Goal: Information Seeking & Learning: Learn about a topic

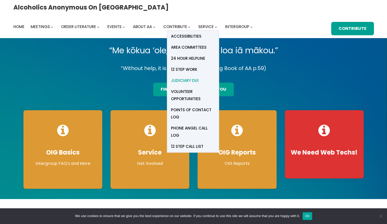
click at [198, 77] on span "Judiciary DUI" at bounding box center [185, 80] width 28 height 7
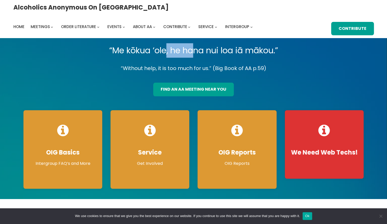
drag, startPoint x: 164, startPoint y: 49, endPoint x: 194, endPoint y: 50, distance: 29.9
click at [193, 50] on p "“Me kōkua ‘ole, he hana nui loa iā mākou.”" at bounding box center [193, 50] width 348 height 14
click at [194, 50] on p "“Me kōkua ‘ole, he hana nui loa iā mākou.”" at bounding box center [193, 50] width 348 height 14
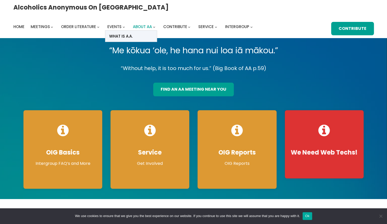
click at [152, 24] on span "About AA" at bounding box center [142, 26] width 19 height 5
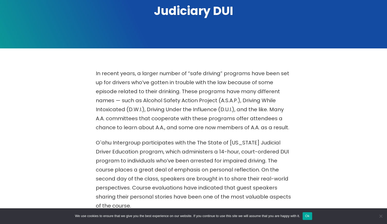
scroll to position [81, 0]
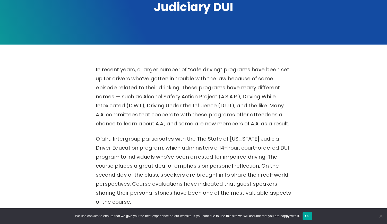
click at [242, 167] on p "O`ahu Intergroup participates with the The State of [US_STATE] Judicial Driver …" at bounding box center [194, 170] width 196 height 72
click at [243, 167] on p "O`ahu Intergroup participates with the The State of [US_STATE] Judicial Driver …" at bounding box center [194, 170] width 196 height 72
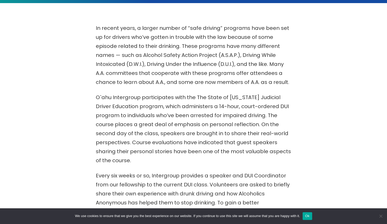
scroll to position [123, 0]
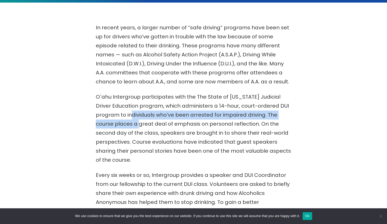
drag, startPoint x: 140, startPoint y: 113, endPoint x: 150, endPoint y: 123, distance: 14.2
click at [150, 125] on p "O`ahu Intergroup participates with the The State of [US_STATE] Judicial Driver …" at bounding box center [194, 128] width 196 height 72
click at [150, 123] on p "O`ahu Intergroup participates with the The State of [US_STATE] Judicial Driver …" at bounding box center [194, 128] width 196 height 72
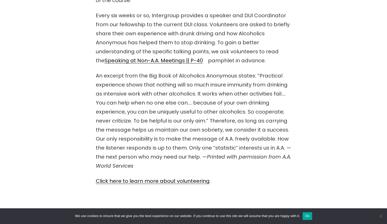
scroll to position [283, 0]
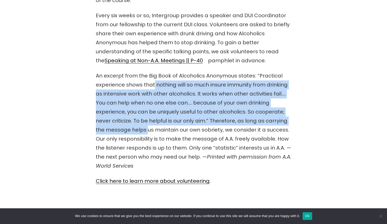
drag, startPoint x: 153, startPoint y: 85, endPoint x: 146, endPoint y: 122, distance: 36.9
click at [146, 122] on p "An excerpt from the Big Book of Alcoholics Anonymous states: “Practical experie…" at bounding box center [194, 120] width 196 height 99
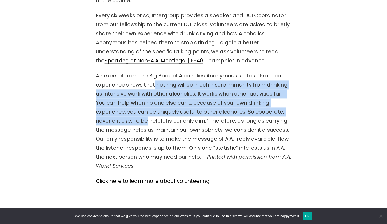
click at [146, 122] on p "An excerpt from the Big Book of Alcoholics Anonymous states: “Practical experie…" at bounding box center [194, 120] width 196 height 99
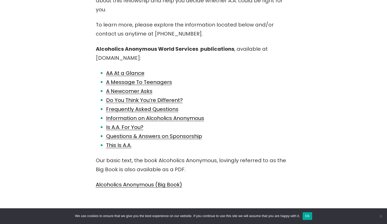
scroll to position [178, 0]
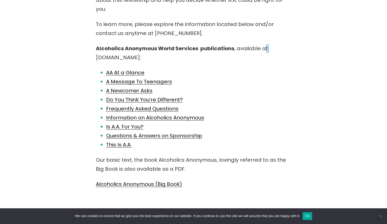
drag, startPoint x: 259, startPoint y: 40, endPoint x: 268, endPoint y: 41, distance: 9.1
click at [268, 44] on p "Alcoholics Anonymous World Services publications , available at [DOMAIN_NAME]:" at bounding box center [194, 53] width 196 height 18
click at [161, 96] on link "Do You Think You’re Different?" at bounding box center [144, 99] width 77 height 7
